Goal: Task Accomplishment & Management: Complete application form

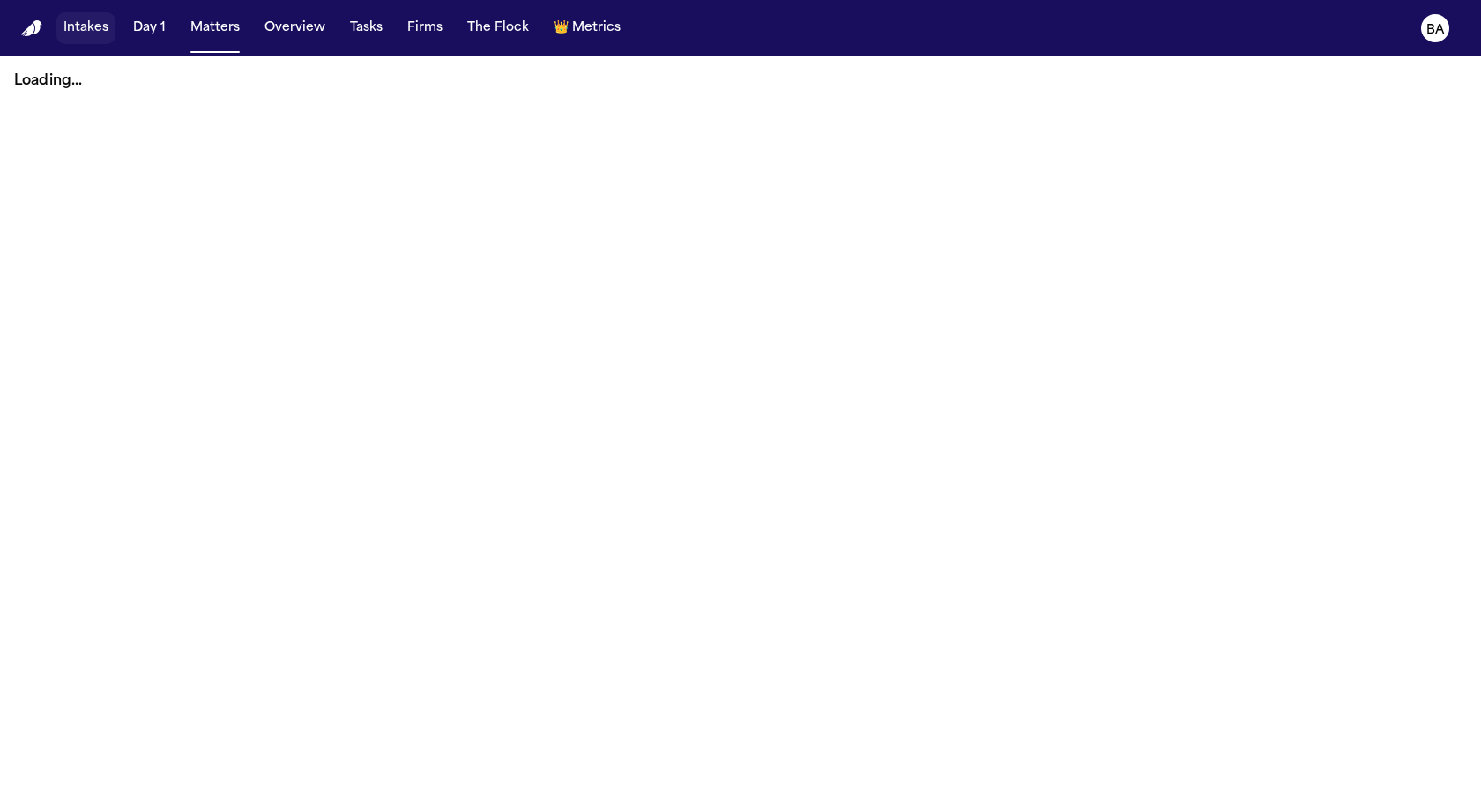
click at [90, 42] on button "Intakes" at bounding box center [85, 28] width 59 height 32
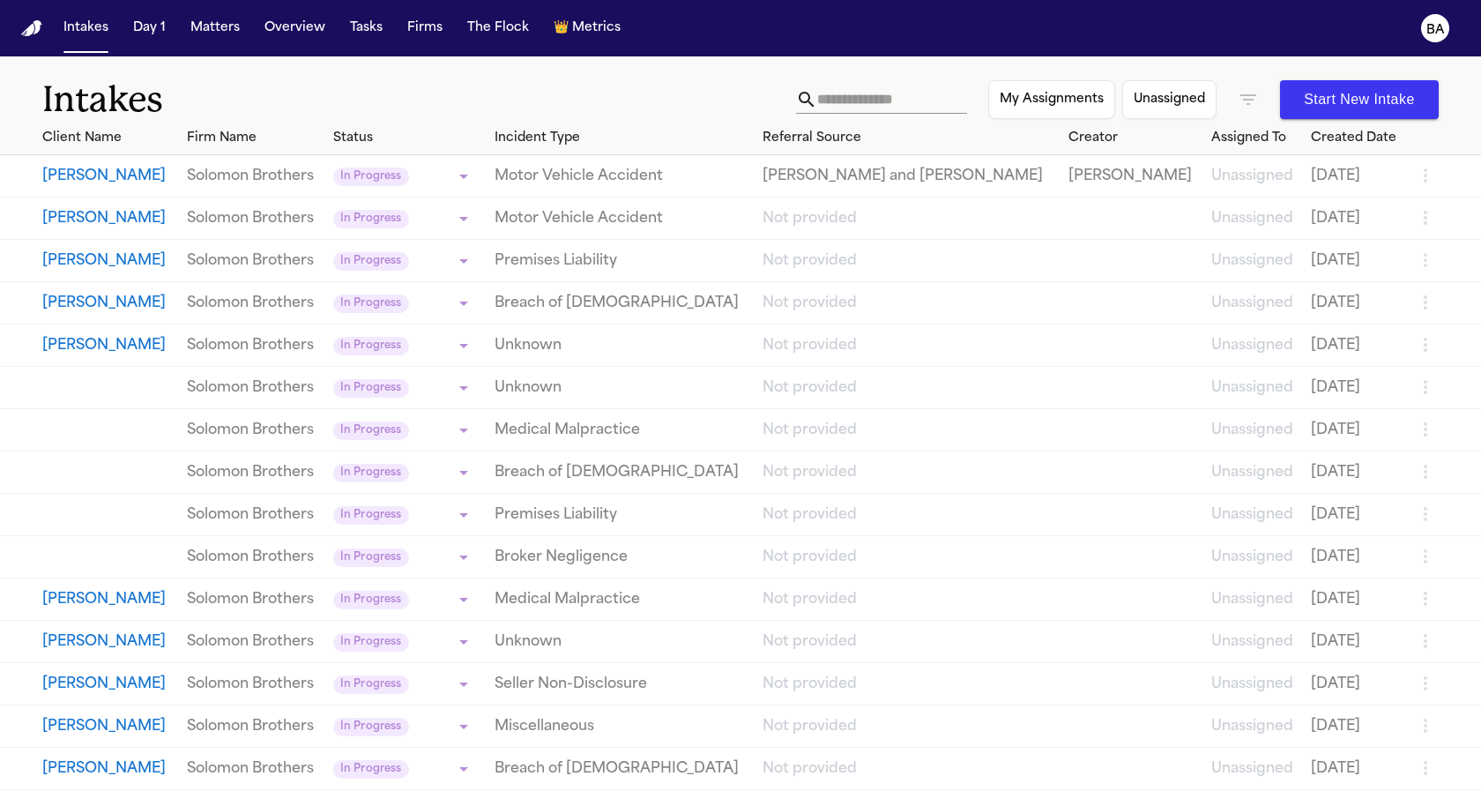
click at [103, 173] on button "Justin Cordero" at bounding box center [107, 176] width 131 height 21
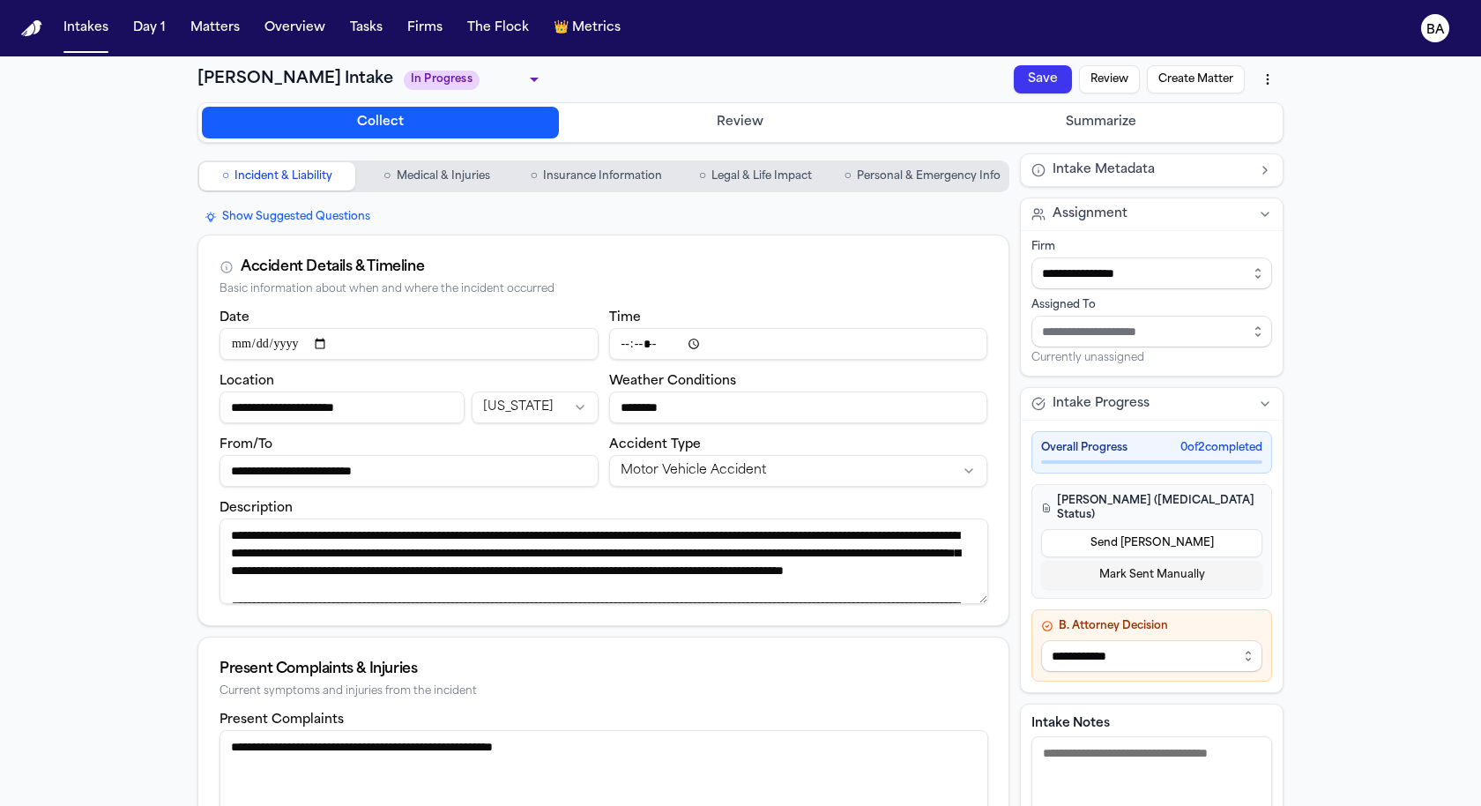
click at [625, 120] on button "Review" at bounding box center [741, 123] width 357 height 32
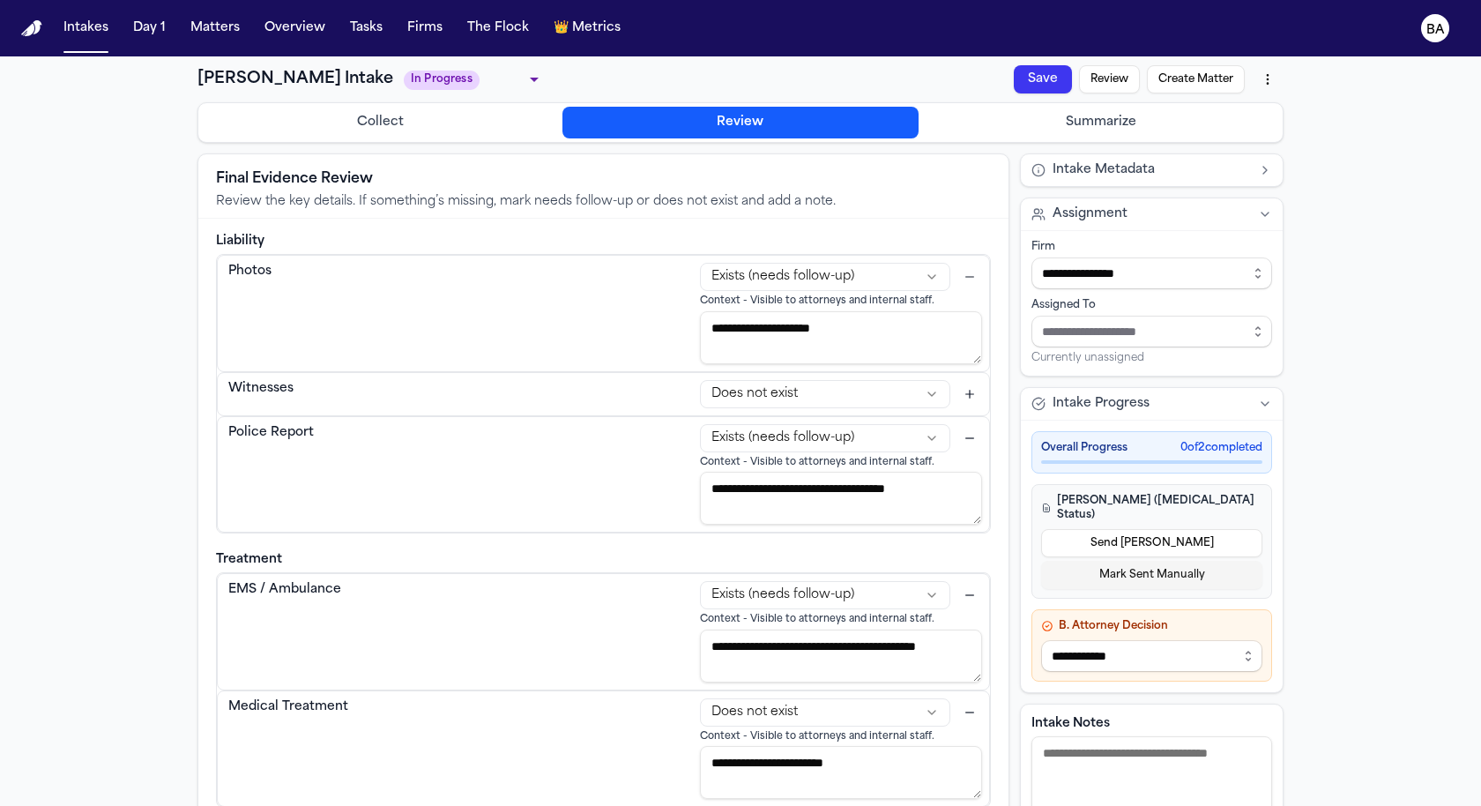
click at [1038, 116] on button "Summarize" at bounding box center [1100, 123] width 357 height 32
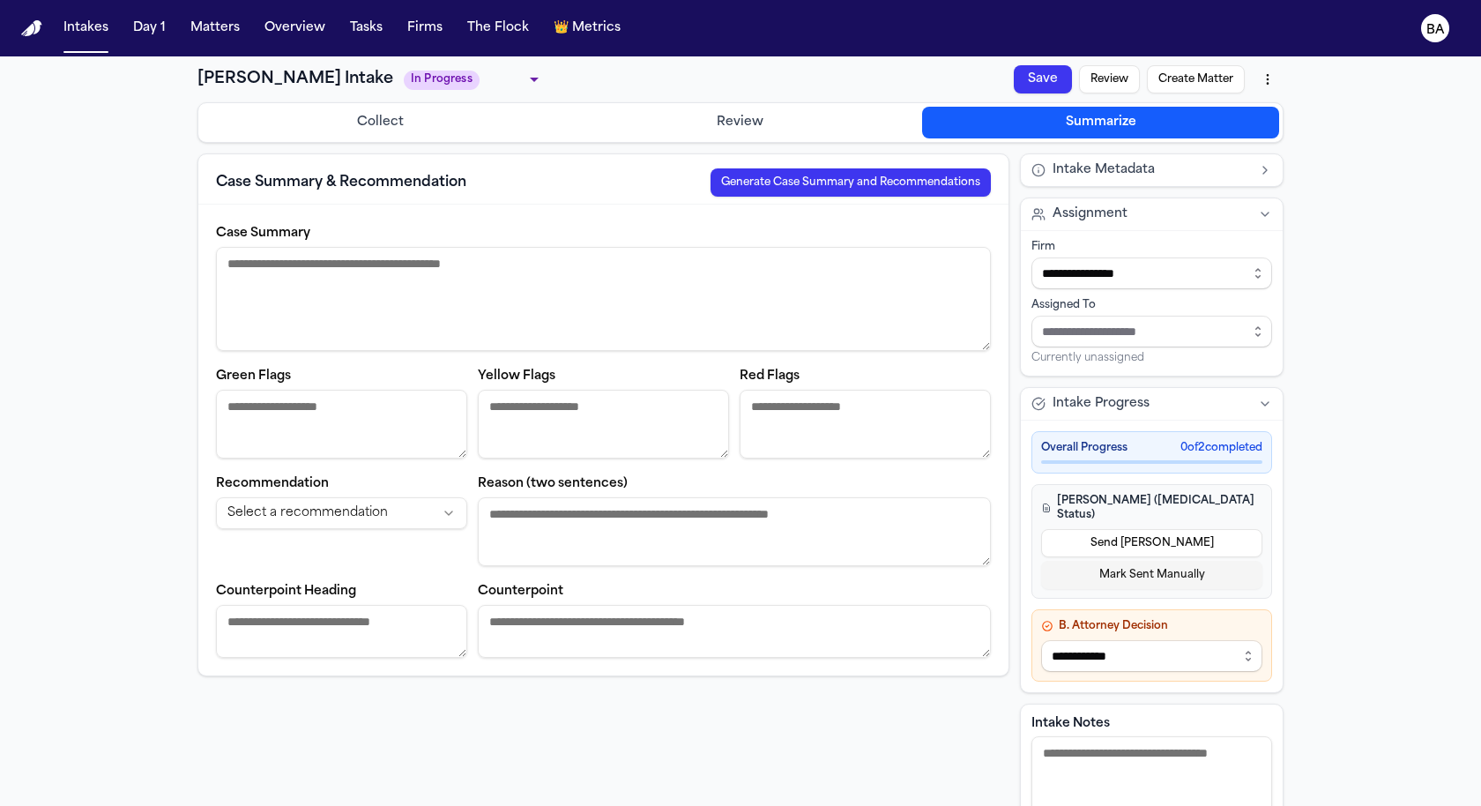
click at [460, 128] on button "Collect" at bounding box center [380, 123] width 357 height 32
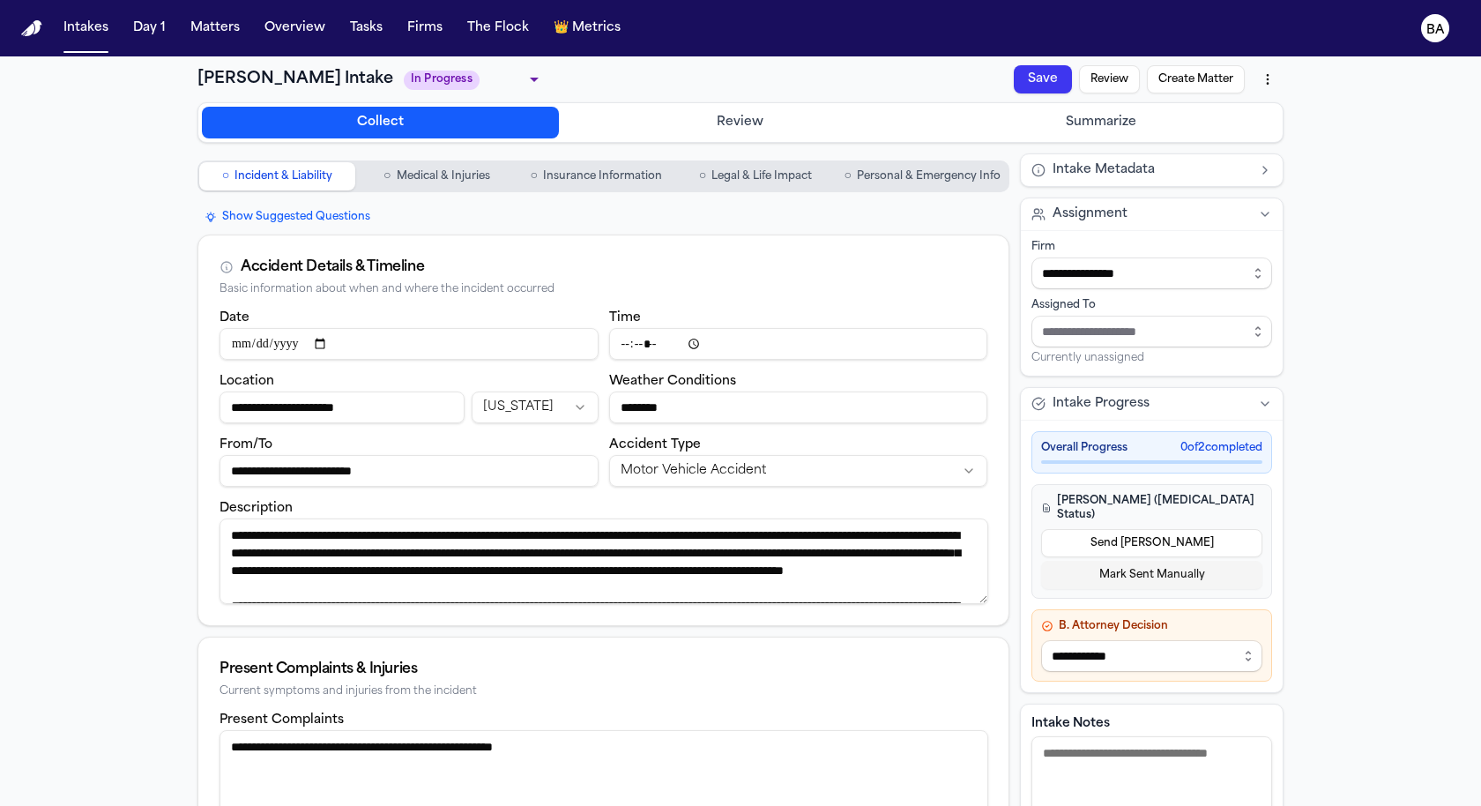
click at [617, 122] on button "Review" at bounding box center [741, 123] width 357 height 32
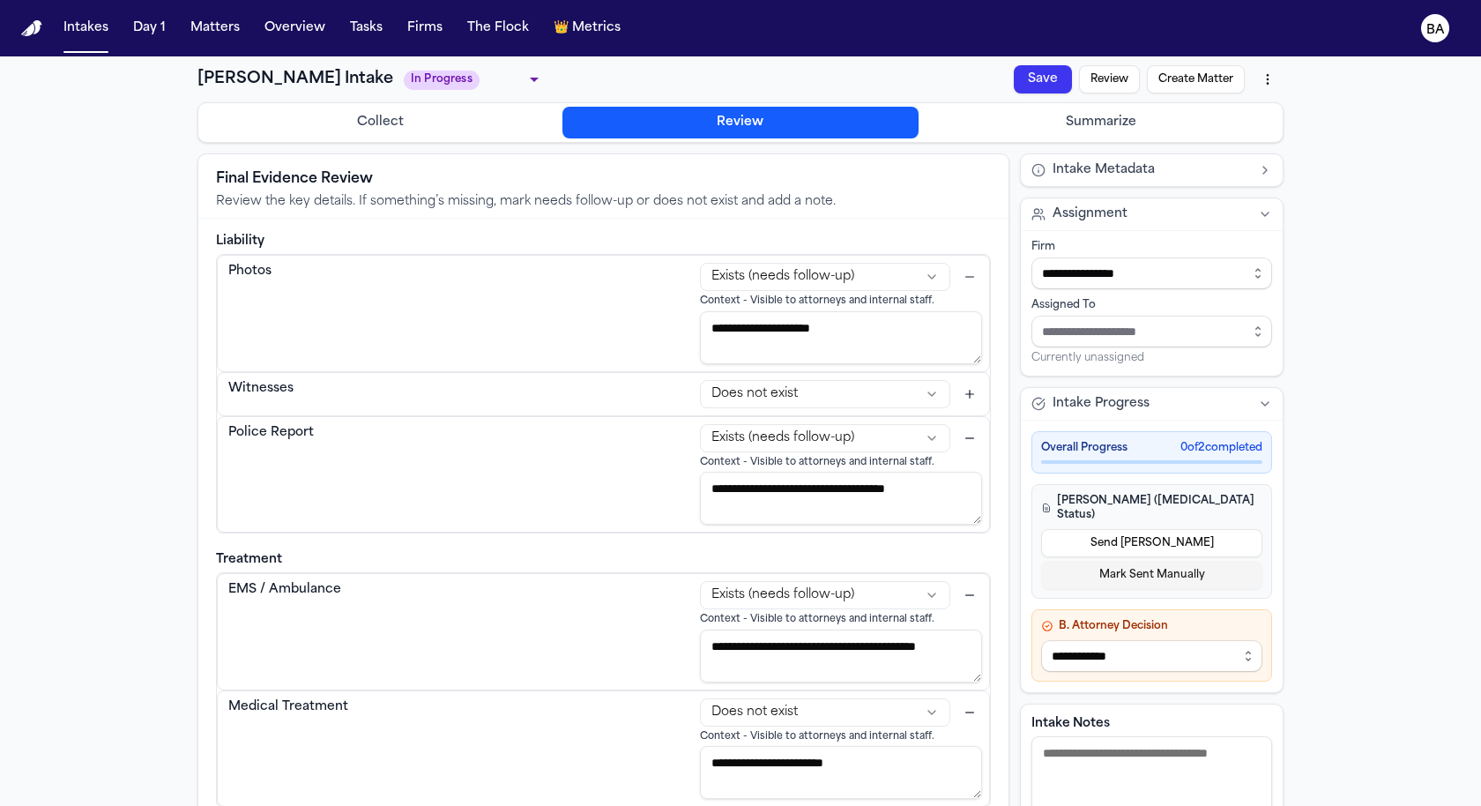
click at [463, 123] on button "Collect" at bounding box center [380, 123] width 357 height 32
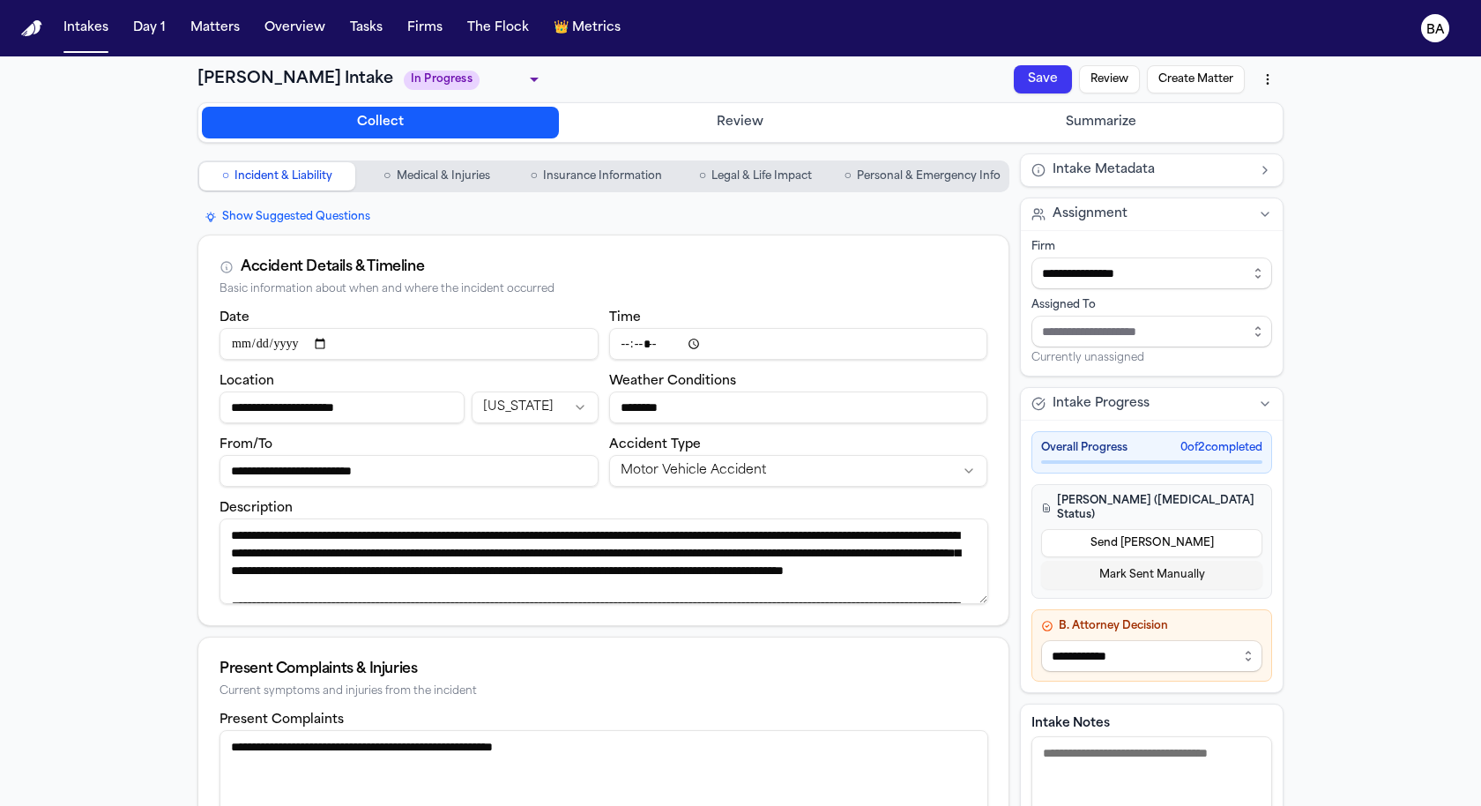
click at [958, 116] on button "Summarize" at bounding box center [1100, 123] width 357 height 32
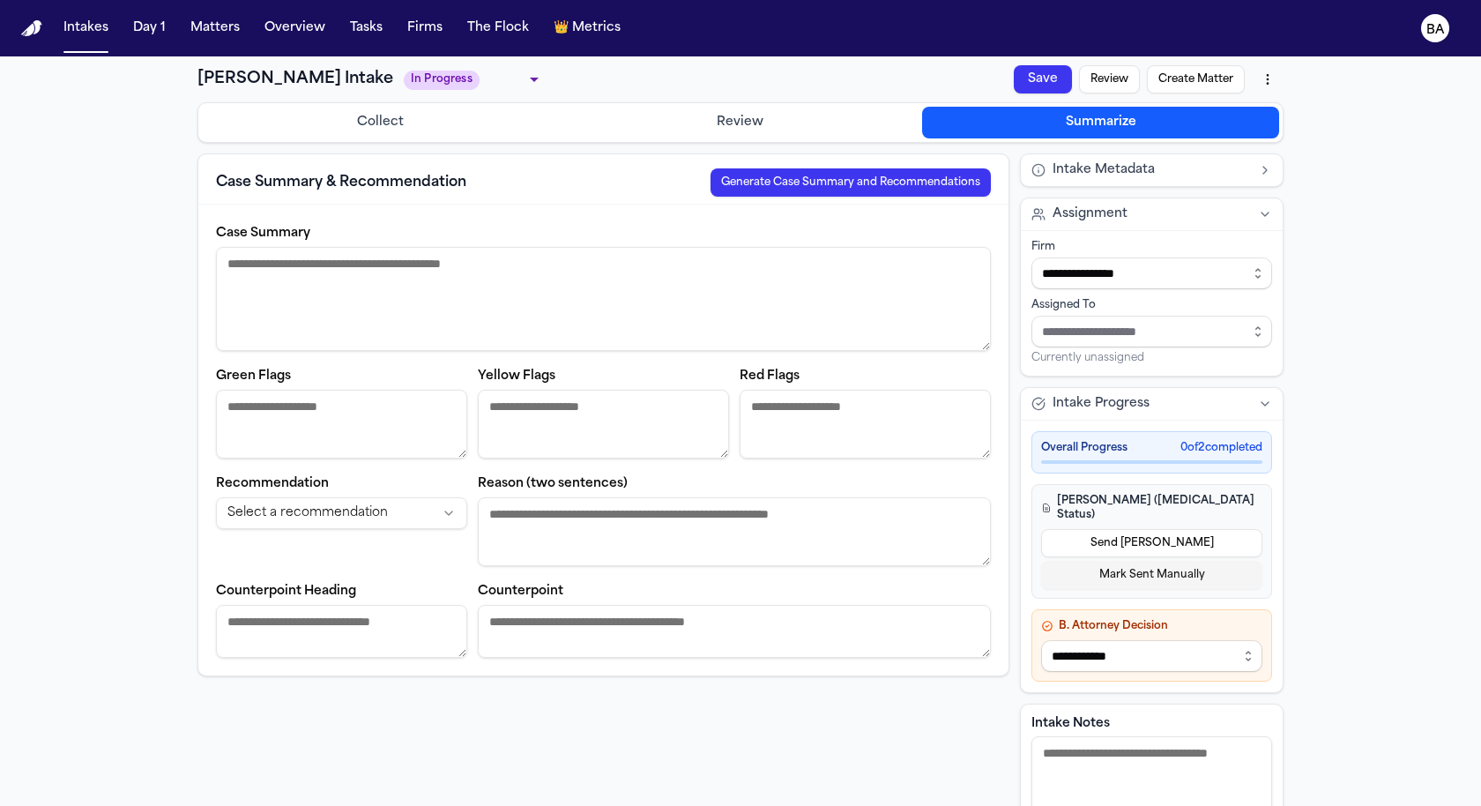
click at [528, 118] on button "Collect" at bounding box center [380, 123] width 357 height 32
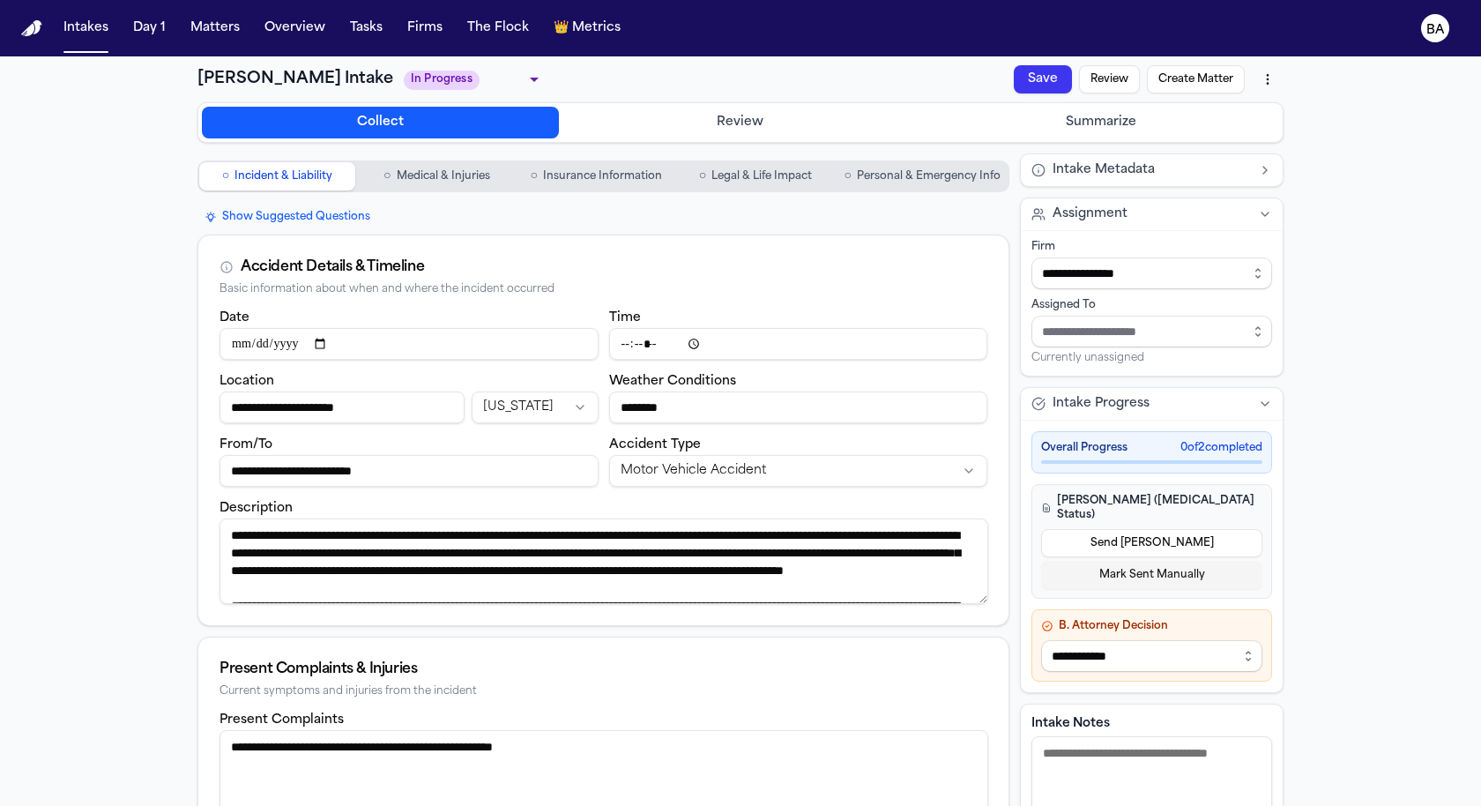
click at [615, 123] on button "Review" at bounding box center [741, 123] width 357 height 32
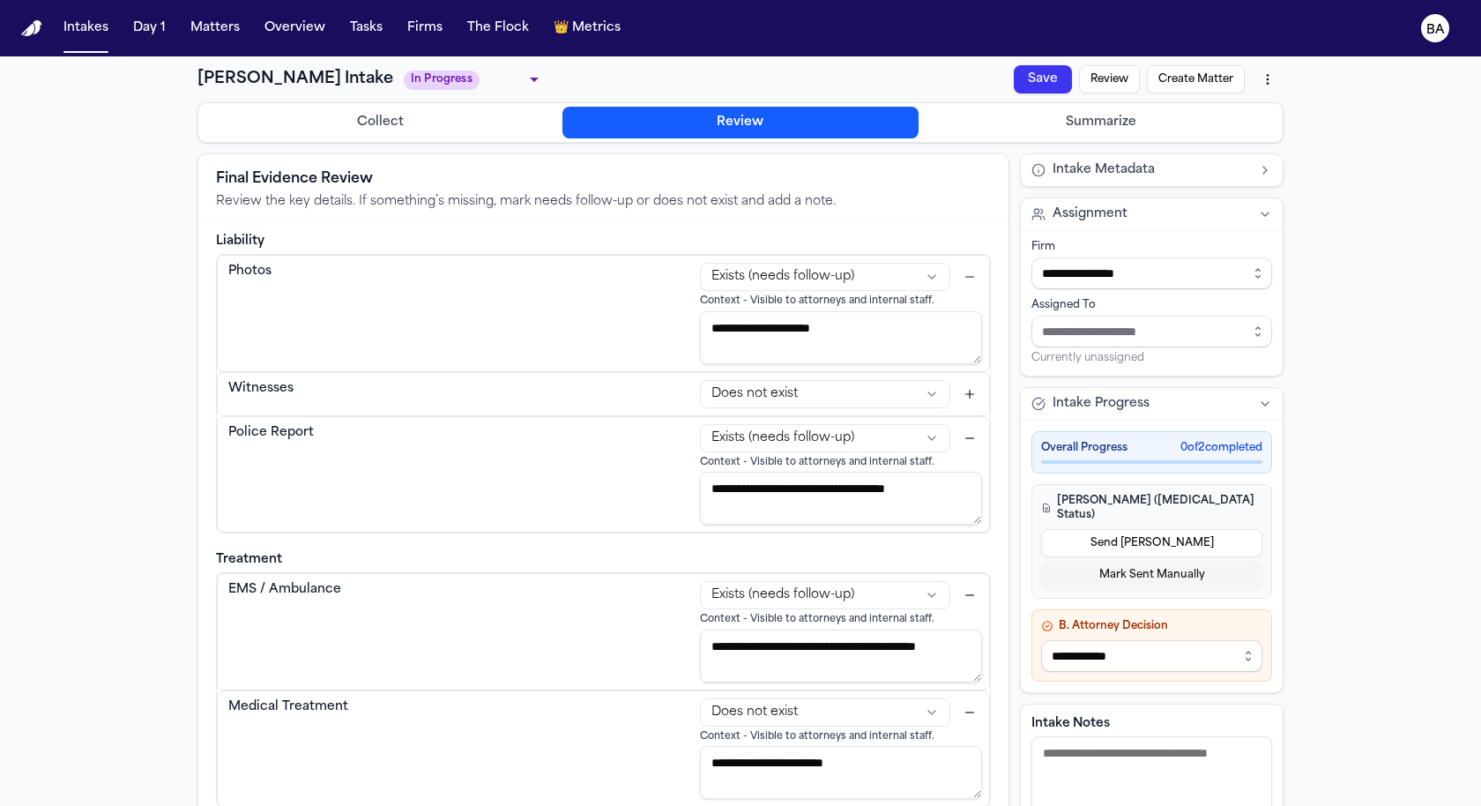
click at [973, 118] on button "Summarize" at bounding box center [1100, 123] width 357 height 32
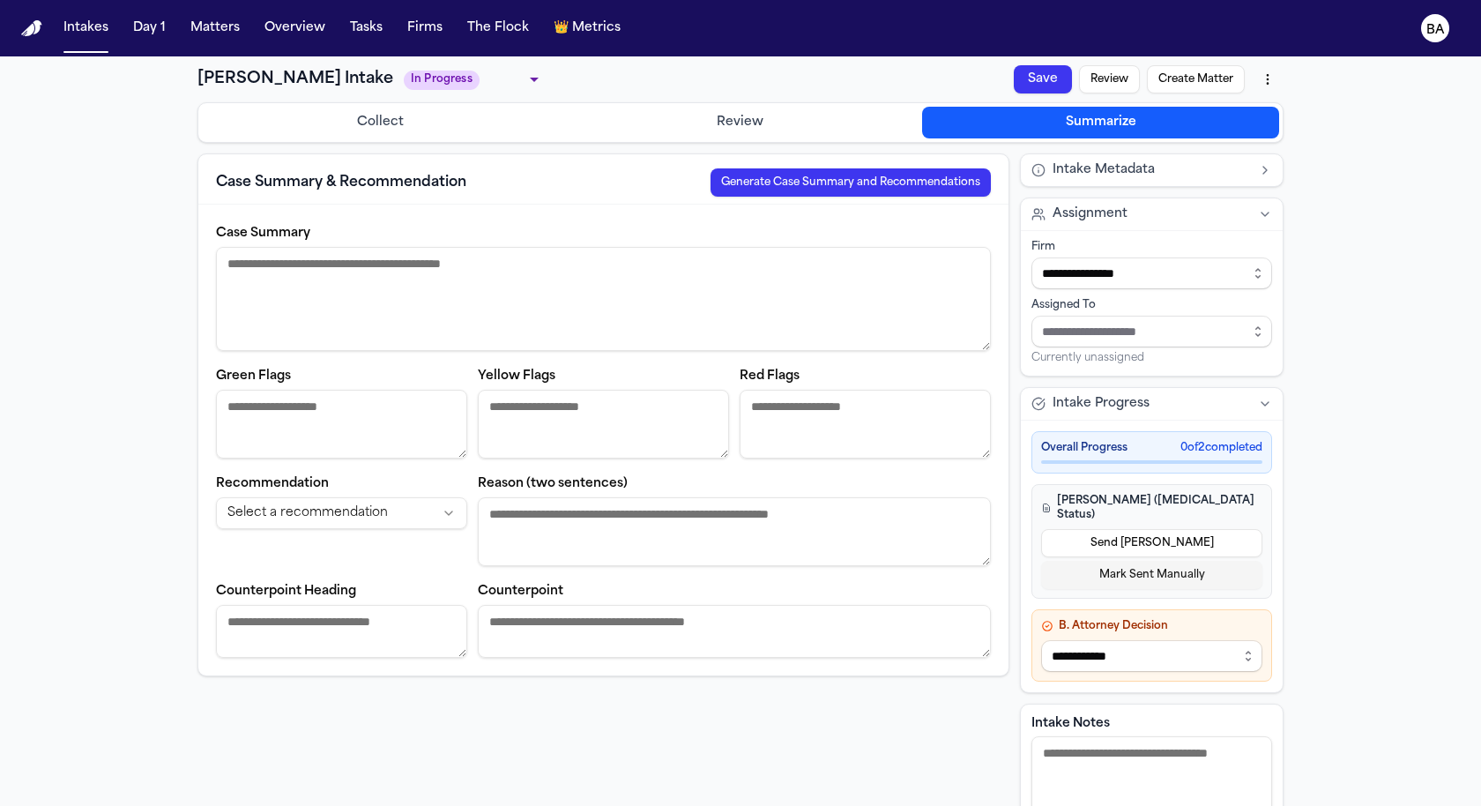
click at [452, 145] on div "**********" at bounding box center [740, 542] width 1129 height 972
click at [432, 127] on button "Collect" at bounding box center [380, 123] width 357 height 32
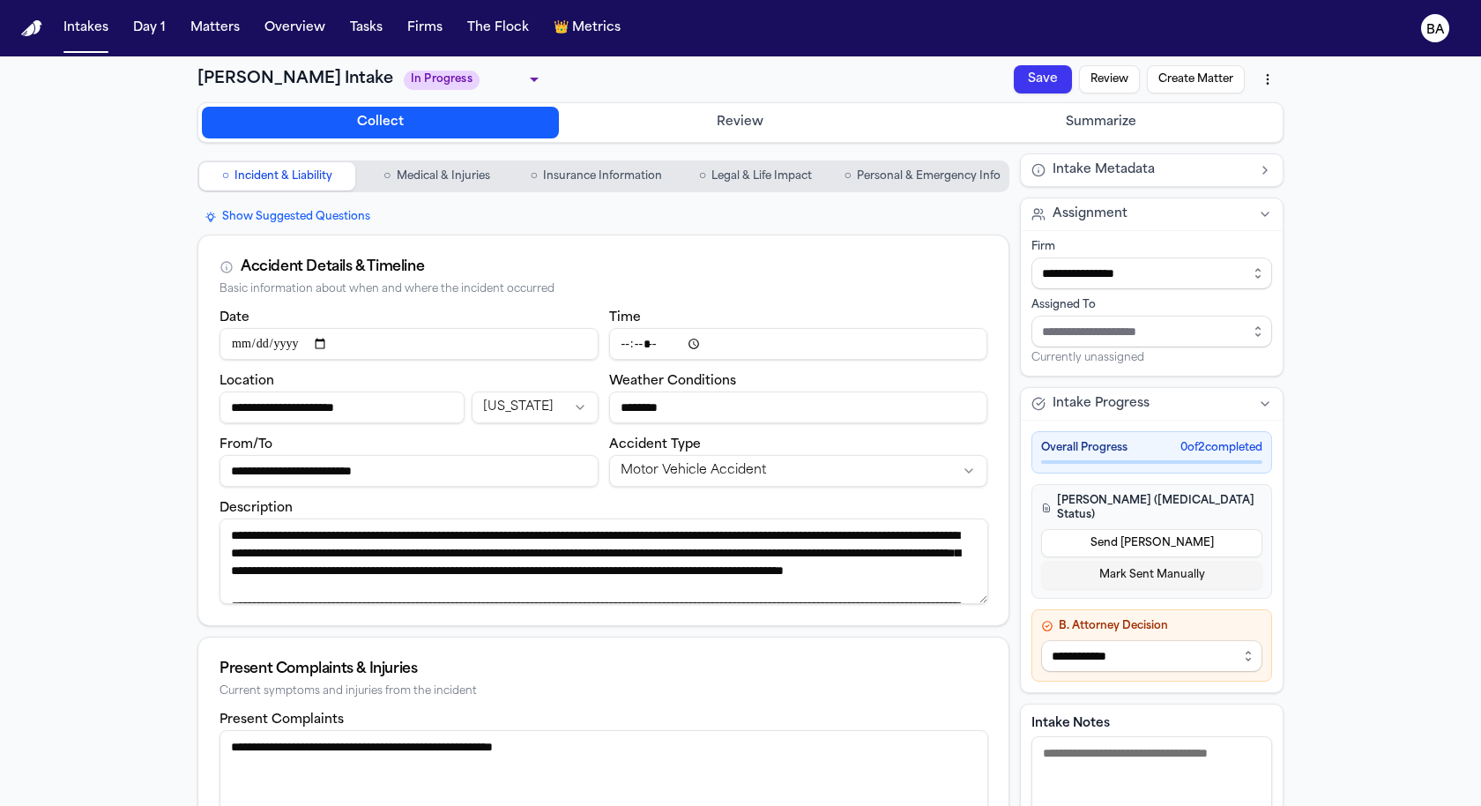
click at [688, 121] on button "Review" at bounding box center [741, 123] width 357 height 32
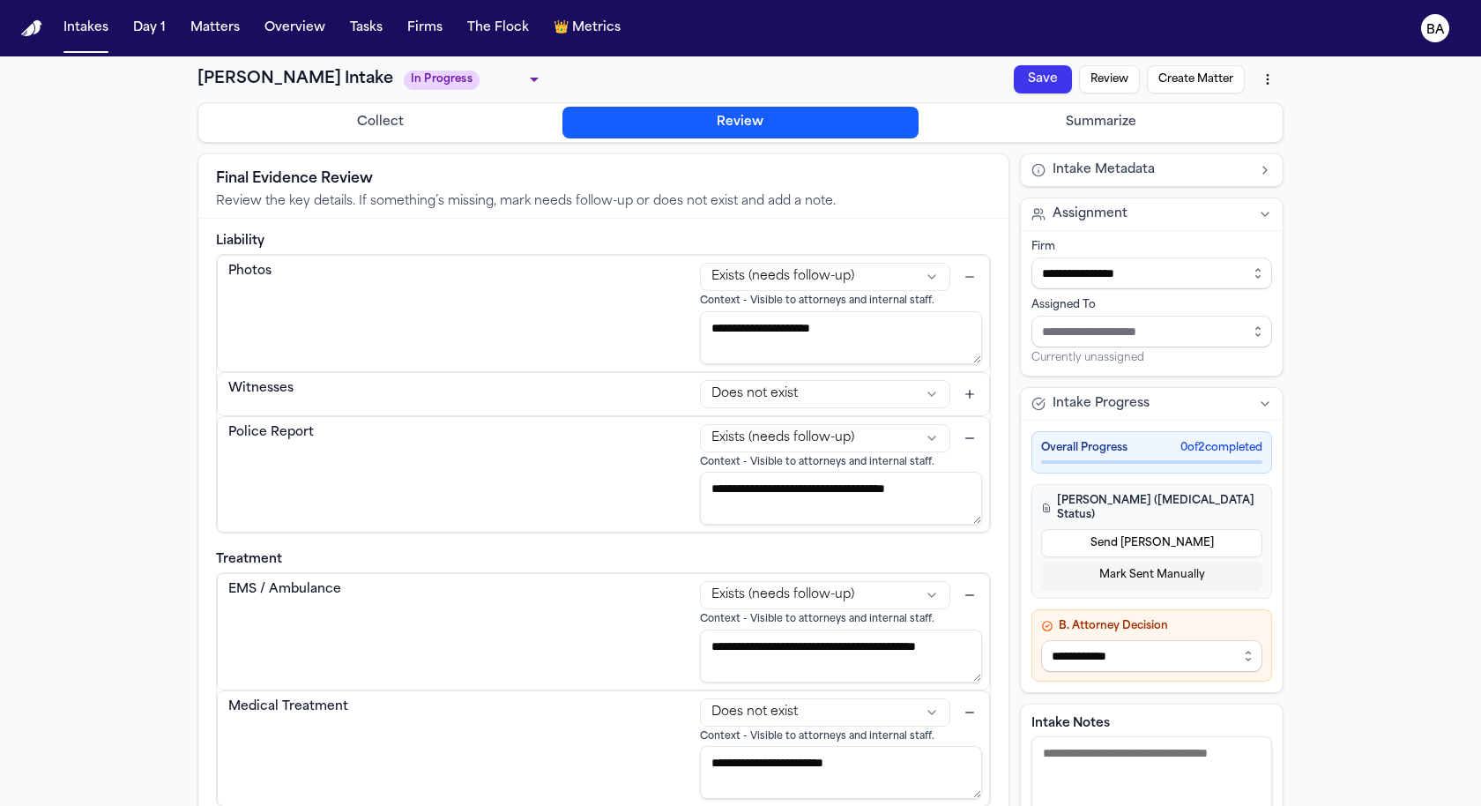
click at [995, 123] on button "Summarize" at bounding box center [1100, 123] width 357 height 32
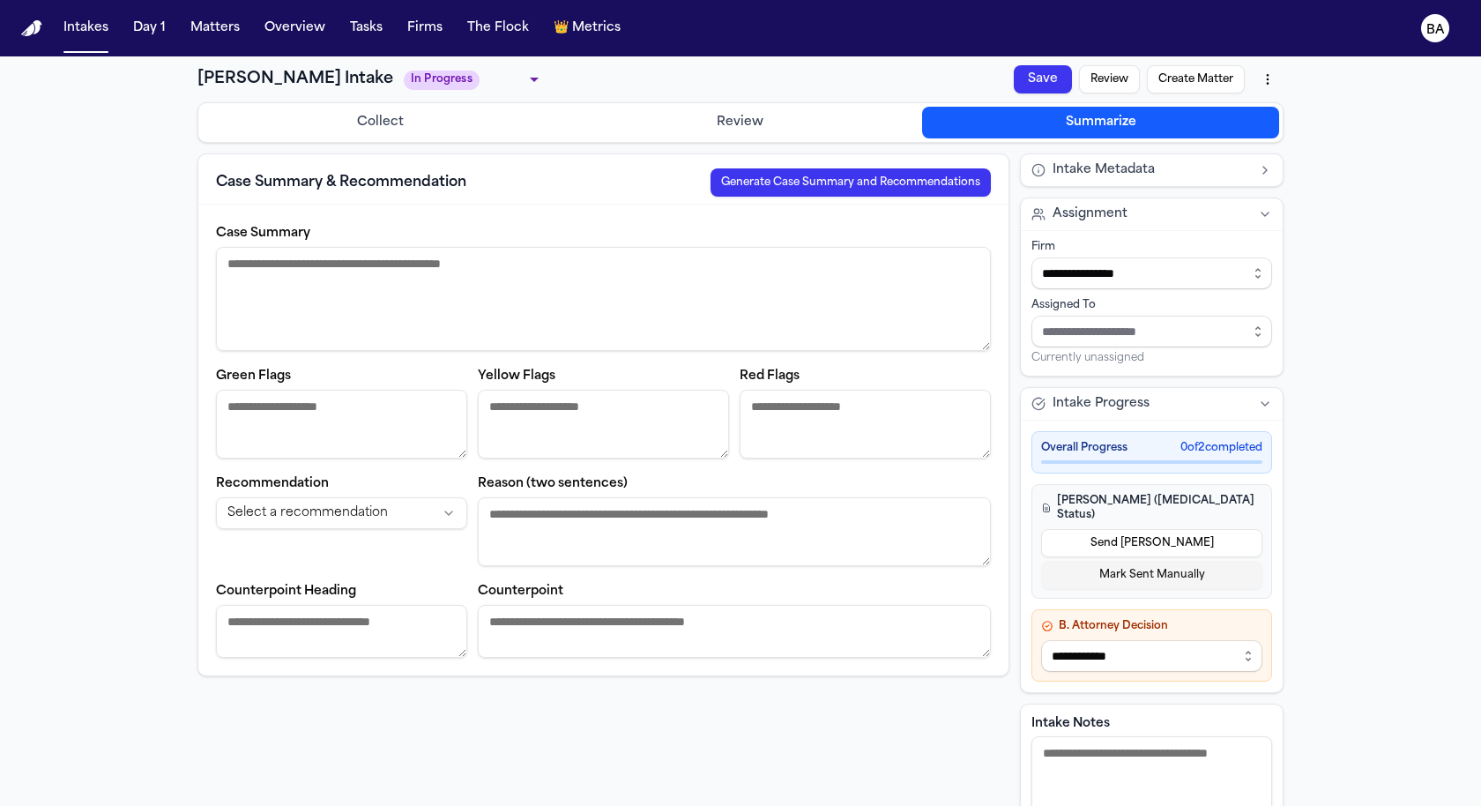
click at [822, 710] on div "Case Summary & Recommendation Generate Case Summary and Recommendations Case Su…" at bounding box center [604, 587] width 812 height 868
click at [563, 414] on textarea "Yellow Flags" at bounding box center [603, 424] width 251 height 69
click at [391, 410] on textarea "Green Flags" at bounding box center [341, 424] width 251 height 69
click at [557, 520] on textarea "Reason (two sentences)" at bounding box center [734, 531] width 513 height 69
click at [388, 499] on html "**********" at bounding box center [740, 403] width 1481 height 806
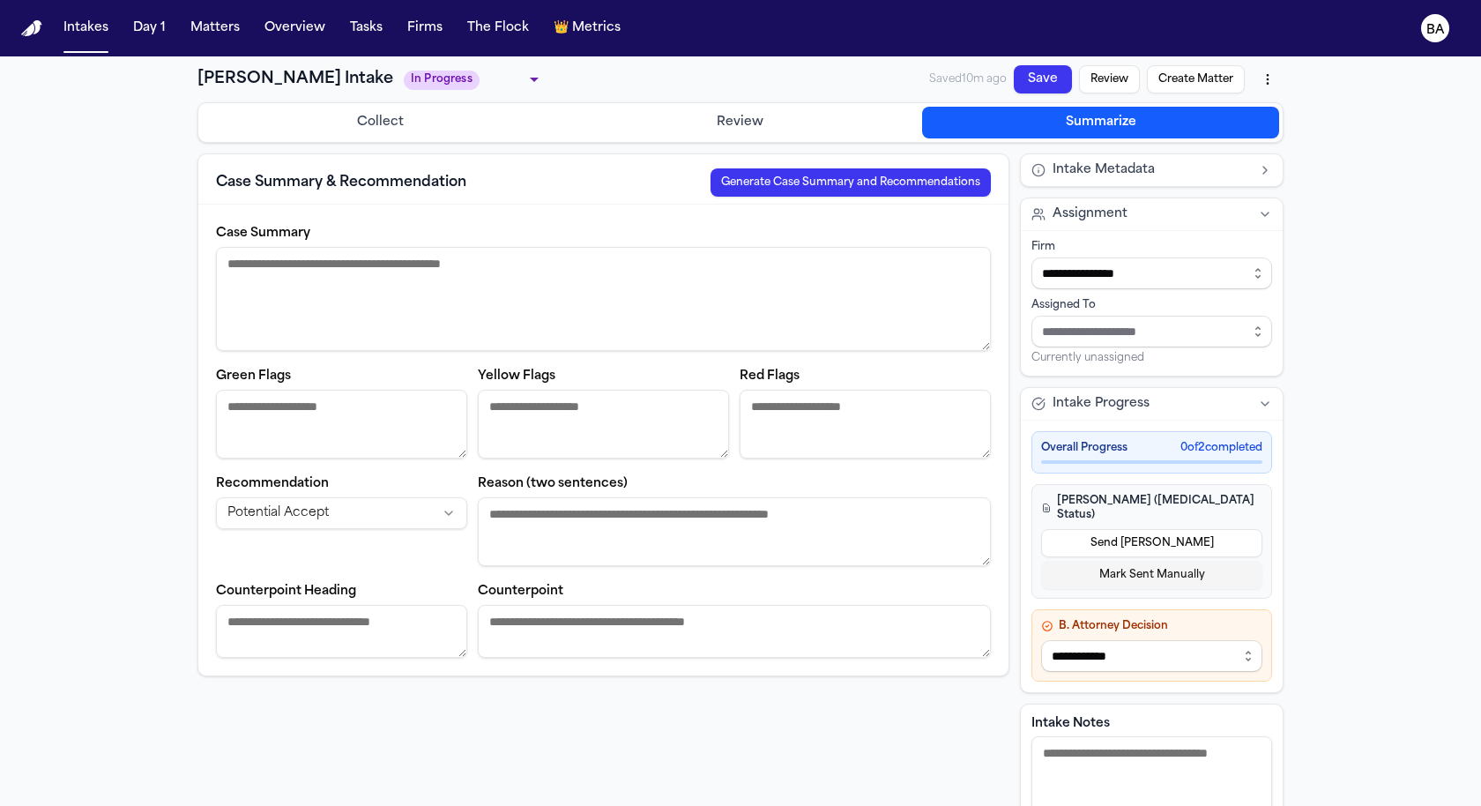
click at [353, 505] on html "**********" at bounding box center [740, 403] width 1481 height 806
click at [434, 286] on textarea "Case Summary" at bounding box center [603, 299] width 775 height 104
click at [403, 115] on button "Collect" at bounding box center [380, 123] width 357 height 32
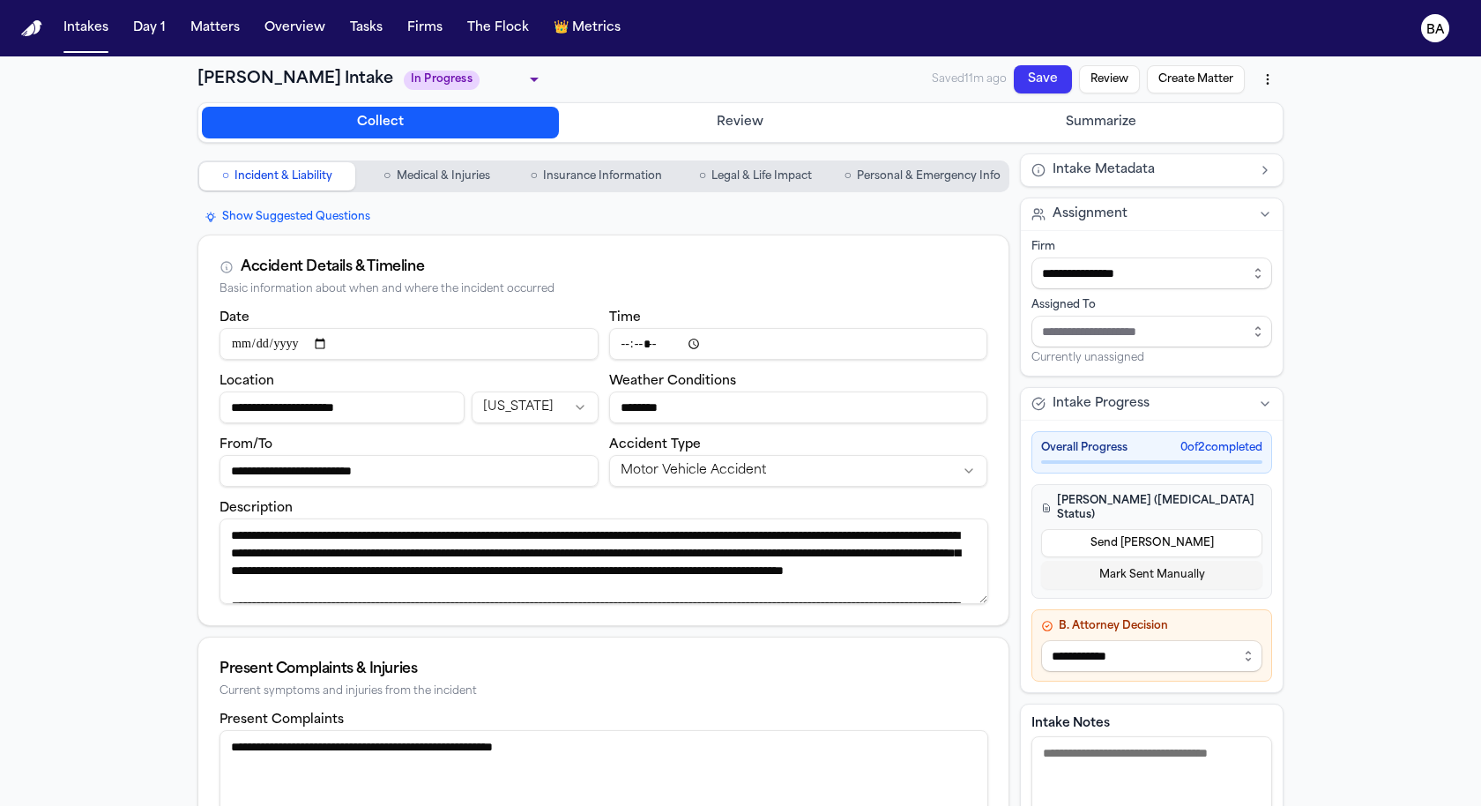
click at [612, 122] on button "Review" at bounding box center [741, 123] width 357 height 32
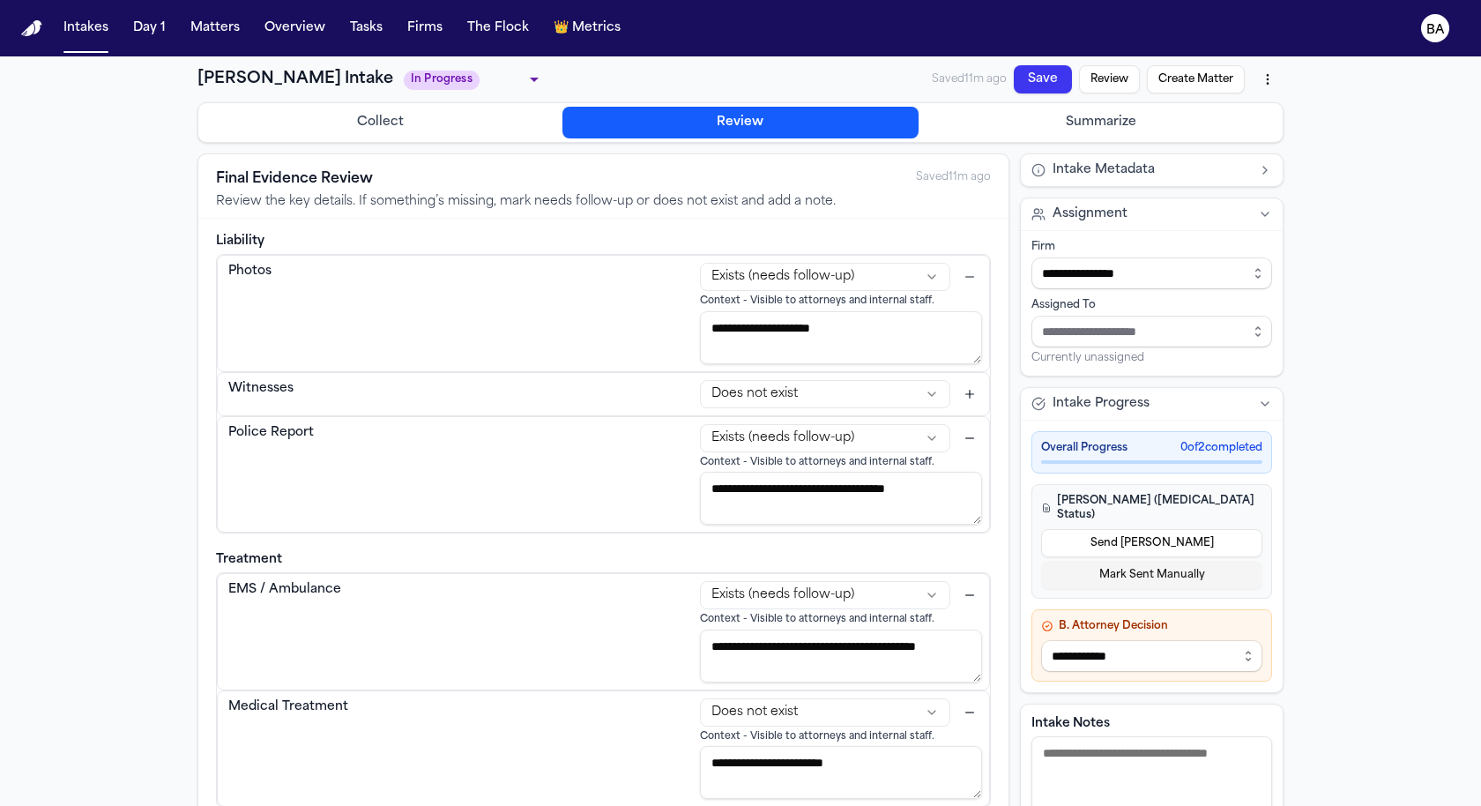
click at [1048, 117] on button "Summarize" at bounding box center [1100, 123] width 357 height 32
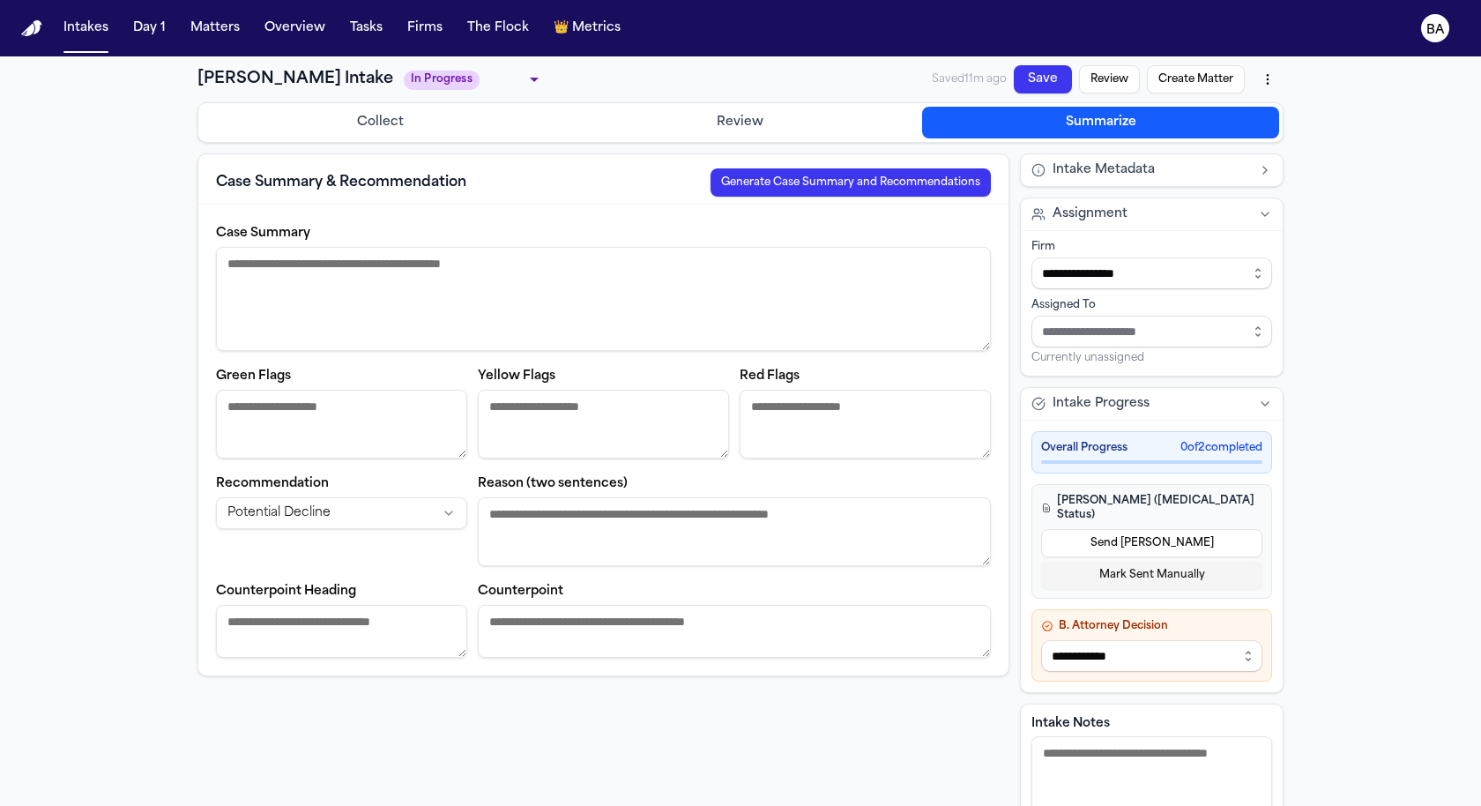
click at [853, 185] on button "Generate Case Summary and Recommendations" at bounding box center [851, 182] width 280 height 28
